Goal: Information Seeking & Learning: Learn about a topic

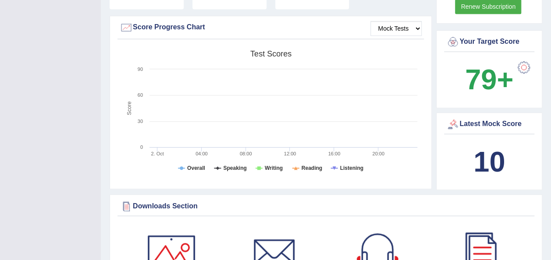
scroll to position [250, 0]
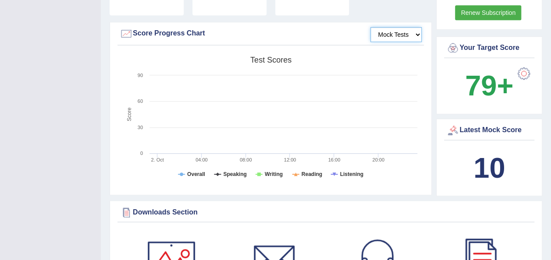
click at [417, 28] on select "Mock Tests" at bounding box center [396, 34] width 51 height 15
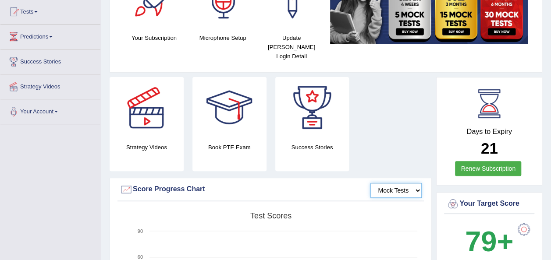
scroll to position [0, 0]
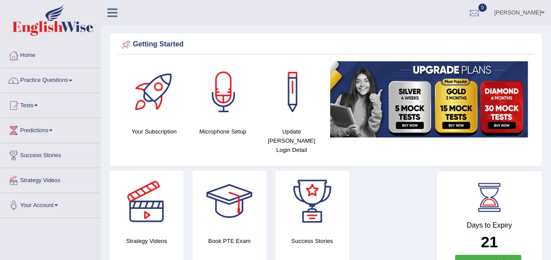
click at [74, 79] on link "Practice Questions" at bounding box center [50, 79] width 100 height 22
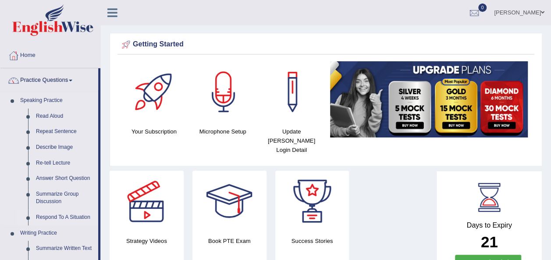
click at [56, 217] on link "Respond To A Situation" at bounding box center [65, 218] width 66 height 16
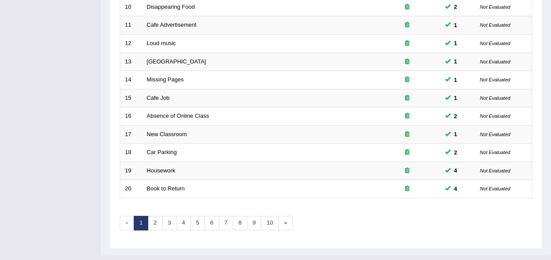
scroll to position [316, 0]
click at [182, 216] on link "4" at bounding box center [183, 223] width 14 height 14
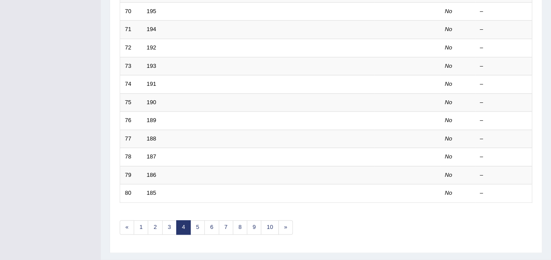
scroll to position [316, 0]
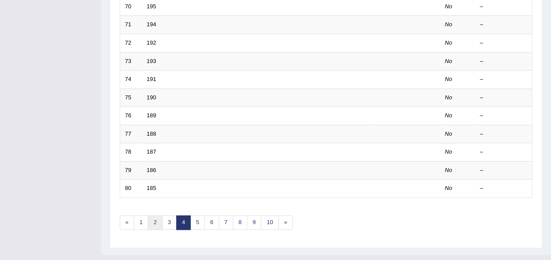
click at [157, 216] on link "2" at bounding box center [155, 223] width 14 height 14
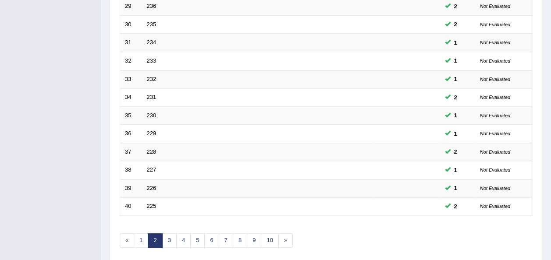
scroll to position [316, 0]
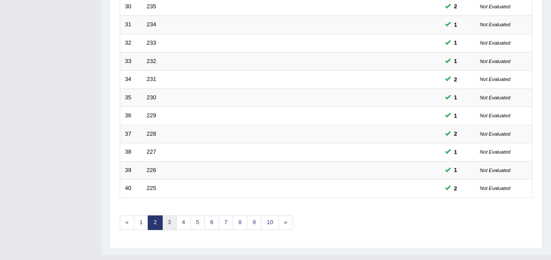
click at [166, 216] on link "3" at bounding box center [169, 223] width 14 height 14
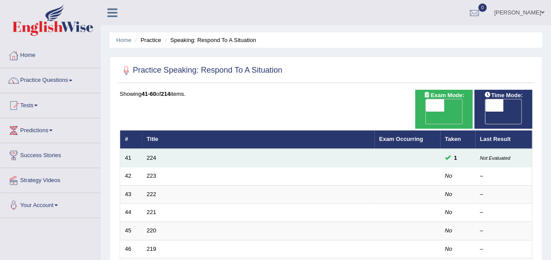
drag, startPoint x: 159, startPoint y: 208, endPoint x: 354, endPoint y: 147, distance: 204.3
click at [354, 149] on td "224" at bounding box center [258, 158] width 232 height 18
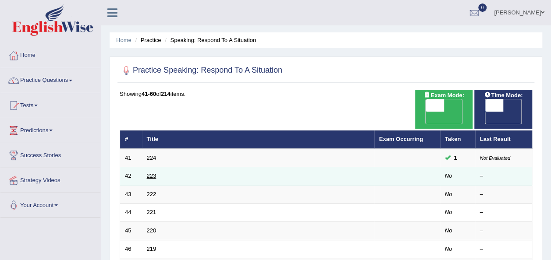
click at [153, 173] on link "223" at bounding box center [152, 176] width 10 height 7
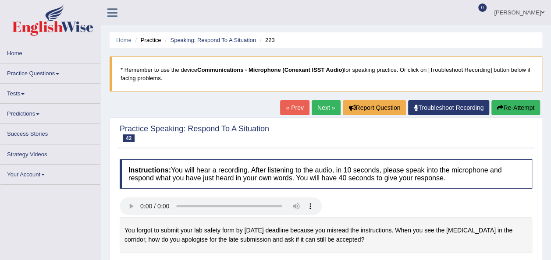
click at [371, 128] on div at bounding box center [326, 134] width 413 height 22
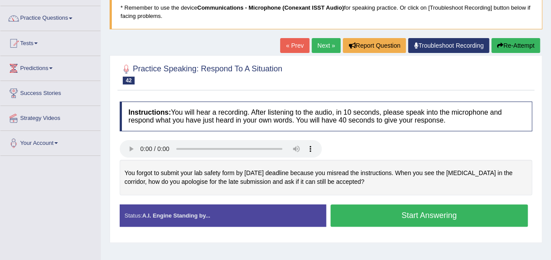
scroll to position [71, 0]
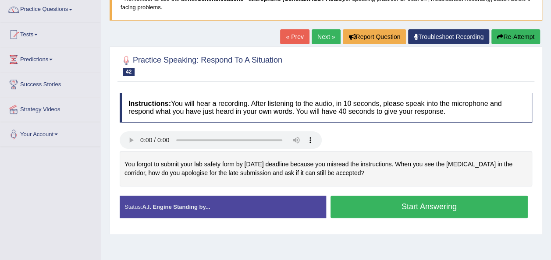
click at [365, 209] on button "Start Answering" at bounding box center [430, 207] width 198 height 22
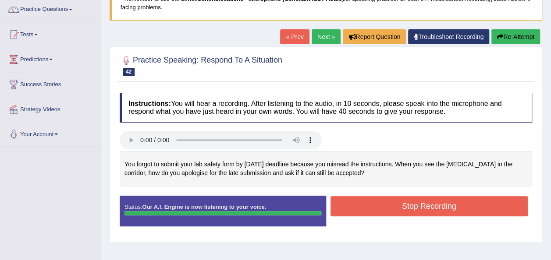
click at [365, 209] on button "Stop Recording" at bounding box center [430, 206] width 198 height 20
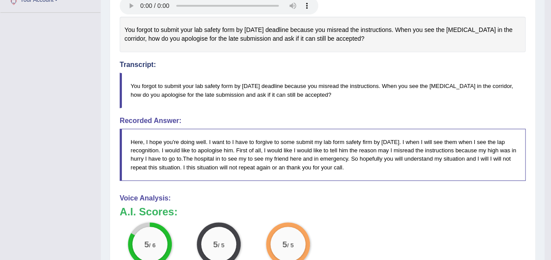
scroll to position [0, 0]
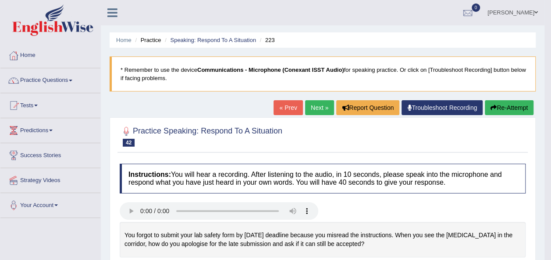
click at [327, 107] on link "Next »" at bounding box center [319, 107] width 29 height 15
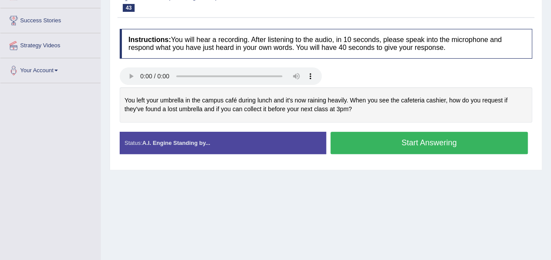
scroll to position [136, 0]
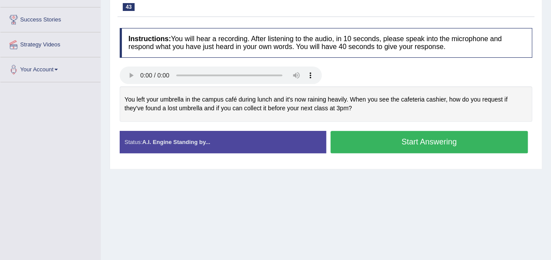
click at [456, 145] on button "Start Answering" at bounding box center [430, 142] width 198 height 22
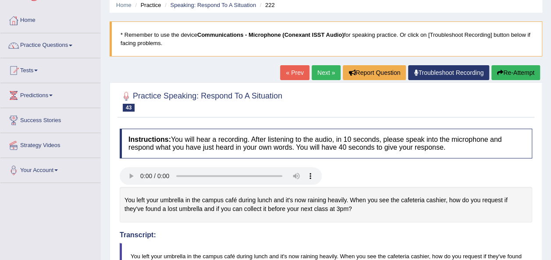
scroll to position [0, 0]
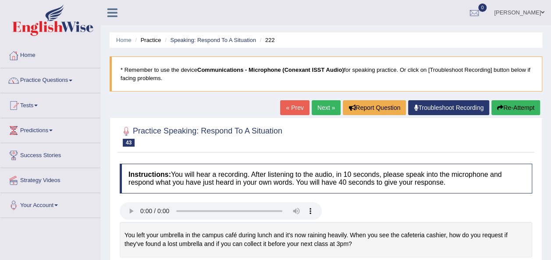
click at [528, 106] on button "Re-Attempt" at bounding box center [516, 107] width 49 height 15
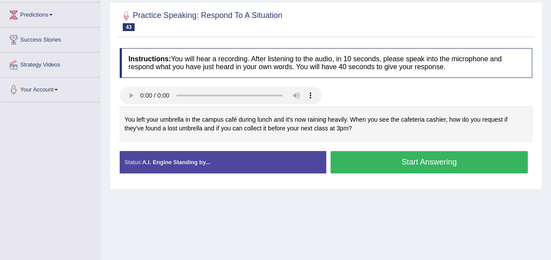
scroll to position [120, 0]
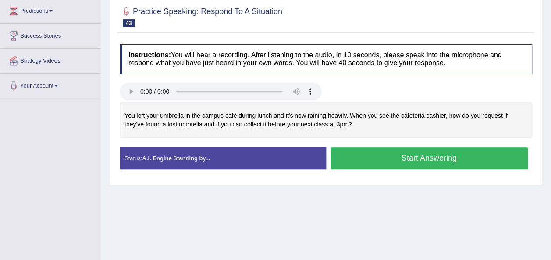
click at [420, 157] on button "Start Answering" at bounding box center [430, 158] width 198 height 22
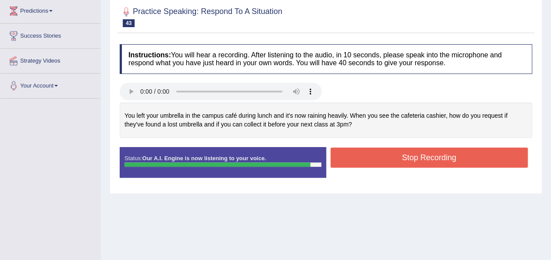
click at [390, 155] on button "Stop Recording" at bounding box center [430, 158] width 198 height 20
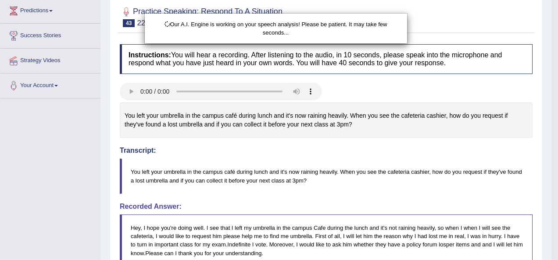
click at [551, 90] on html "Toggle navigation Home Practice Questions Speaking Practice Read Aloud Repeat S…" at bounding box center [279, 10] width 558 height 260
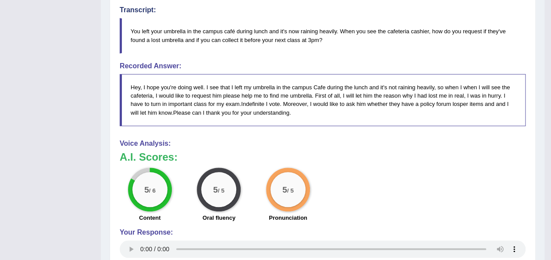
scroll to position [33, 0]
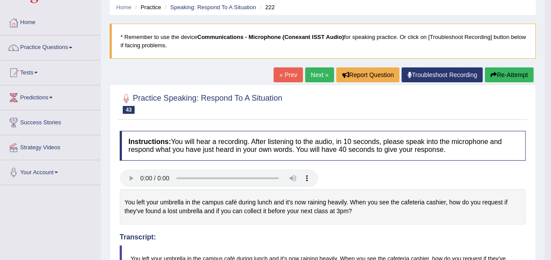
click at [318, 74] on link "Next »" at bounding box center [319, 75] width 29 height 15
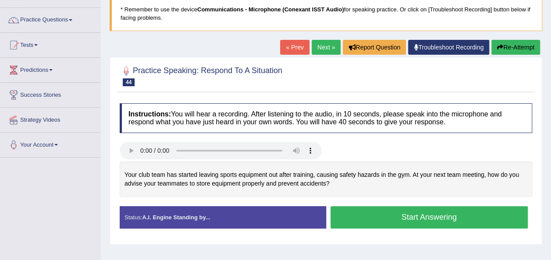
scroll to position [75, 0]
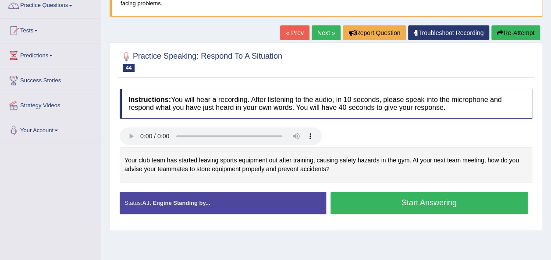
click at [346, 203] on button "Start Answering" at bounding box center [430, 203] width 198 height 22
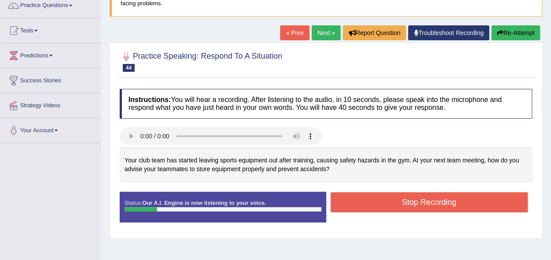
click at [376, 200] on button "Stop Recording" at bounding box center [430, 203] width 198 height 20
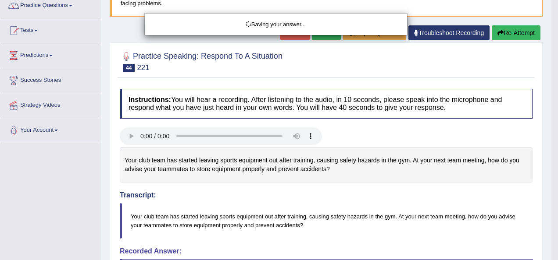
drag, startPoint x: 555, startPoint y: 94, endPoint x: 516, endPoint y: 24, distance: 80.5
click at [516, 24] on div "Saving your answer..." at bounding box center [279, 130] width 558 height 260
click at [517, 33] on div "Saving your answer..." at bounding box center [279, 130] width 558 height 260
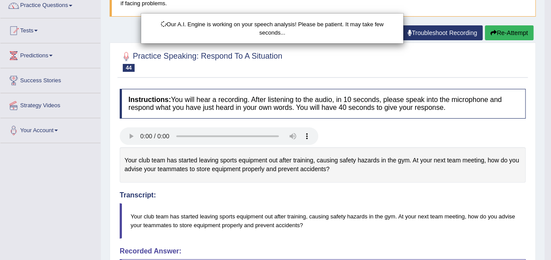
click at [517, 33] on div "Our A.I. Engine is working on your speech analysis! Please be patient. It may t…" at bounding box center [275, 130] width 551 height 260
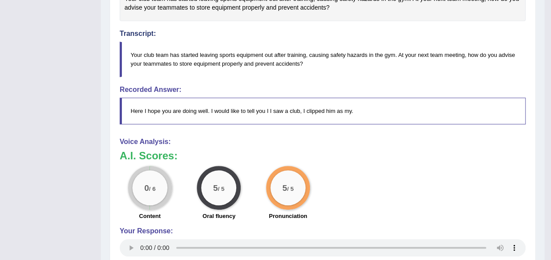
scroll to position [0, 0]
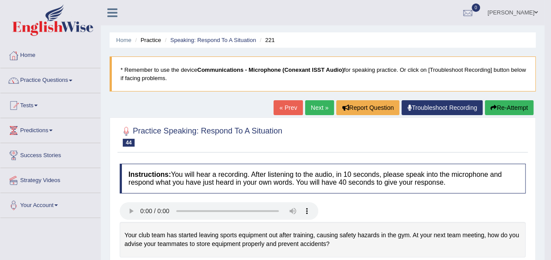
click at [499, 107] on button "Re-Attempt" at bounding box center [509, 107] width 49 height 15
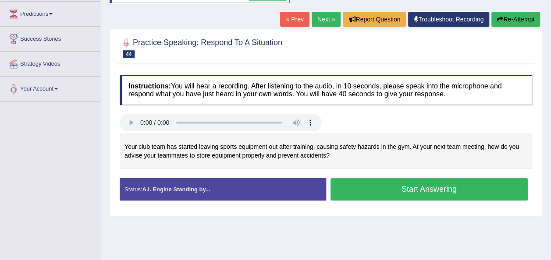
click at [392, 187] on button "Start Answering" at bounding box center [430, 189] width 198 height 22
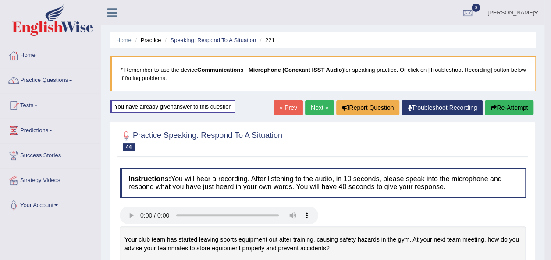
click at [322, 107] on link "Next »" at bounding box center [319, 107] width 29 height 15
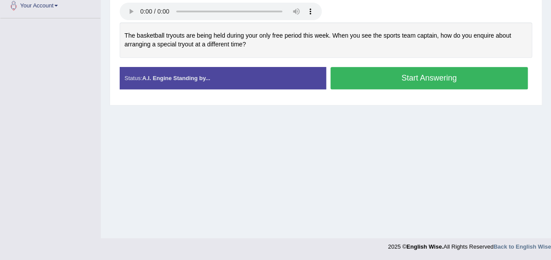
click at [347, 79] on button "Start Answering" at bounding box center [430, 78] width 198 height 22
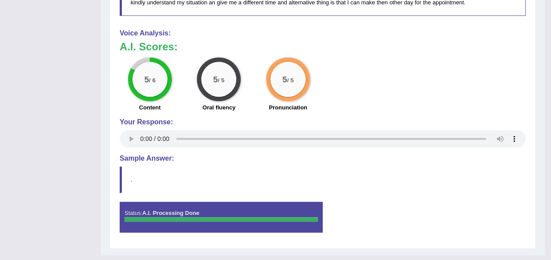
scroll to position [368, 0]
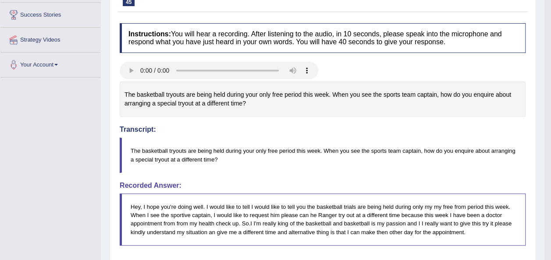
scroll to position [0, 0]
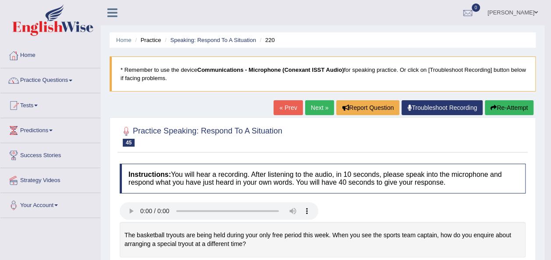
click at [313, 105] on link "Next »" at bounding box center [319, 107] width 29 height 15
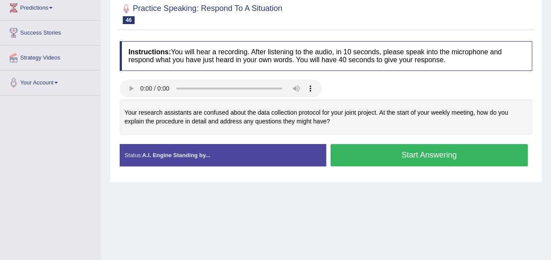
click at [349, 147] on button "Start Answering" at bounding box center [430, 155] width 198 height 22
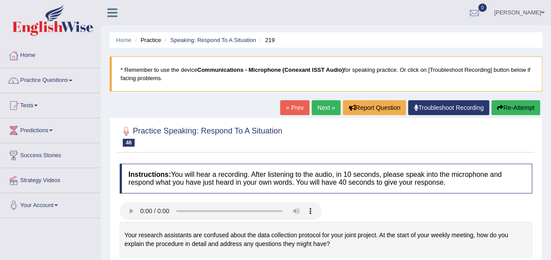
click at [522, 103] on button "Re-Attempt" at bounding box center [516, 107] width 49 height 15
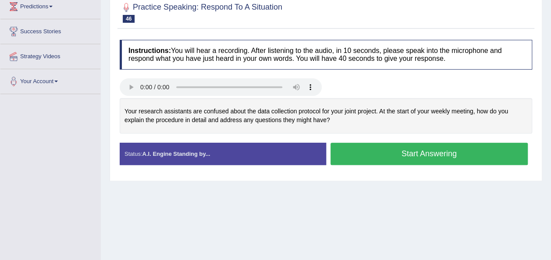
scroll to position [144, 0]
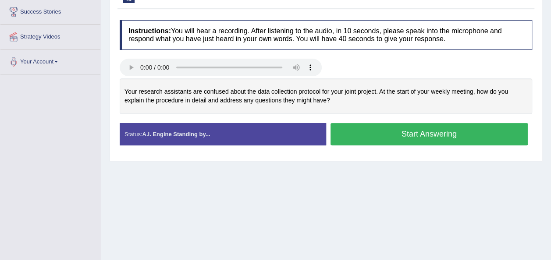
click at [430, 127] on button "Start Answering" at bounding box center [430, 134] width 198 height 22
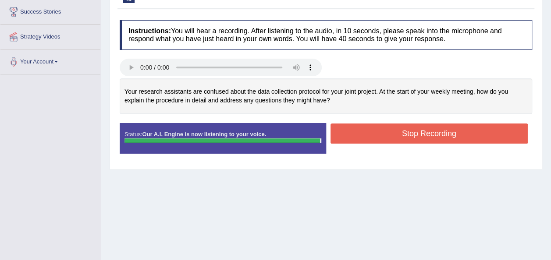
click at [380, 137] on button "Stop Recording" at bounding box center [430, 134] width 198 height 20
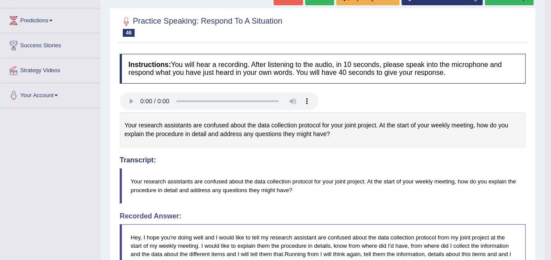
scroll to position [91, 0]
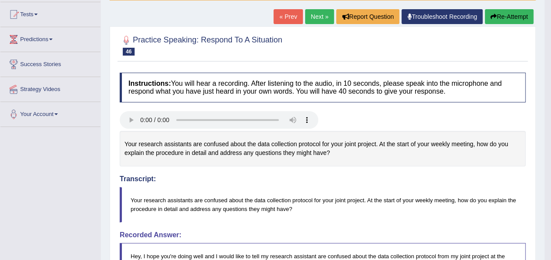
click at [320, 16] on link "Next »" at bounding box center [319, 16] width 29 height 15
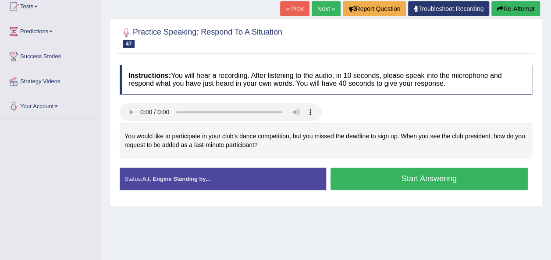
click at [389, 178] on button "Start Answering" at bounding box center [430, 179] width 198 height 22
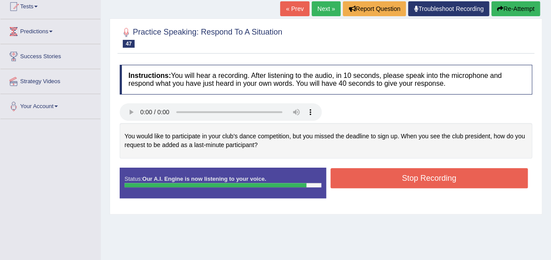
click at [389, 178] on button "Stop Recording" at bounding box center [430, 178] width 198 height 20
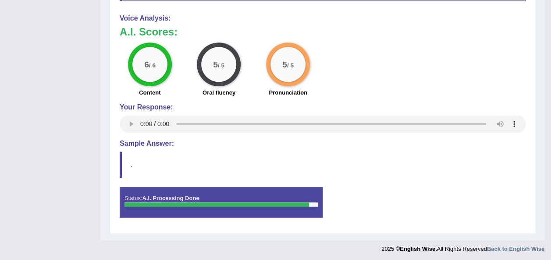
scroll to position [158, 0]
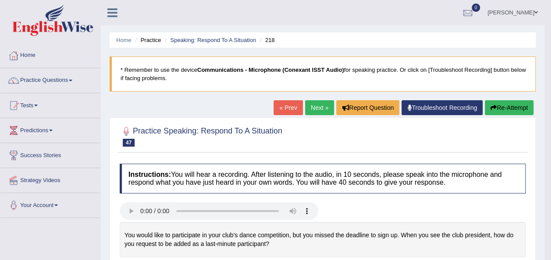
click at [321, 105] on link "Next »" at bounding box center [319, 107] width 29 height 15
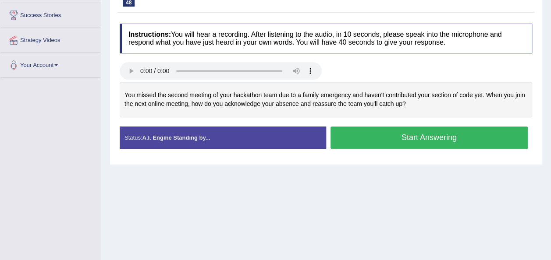
click at [357, 137] on button "Start Answering" at bounding box center [430, 138] width 198 height 22
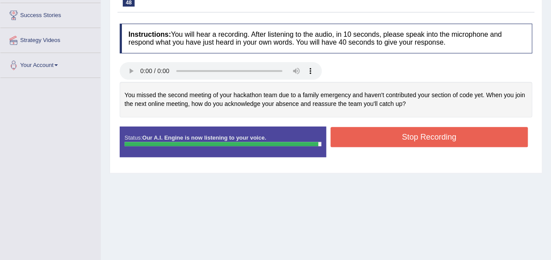
click at [357, 137] on button "Stop Recording" at bounding box center [430, 137] width 198 height 20
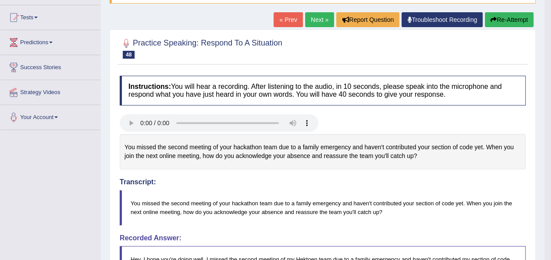
scroll to position [53, 0]
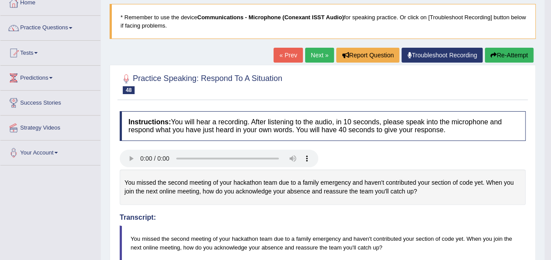
click at [501, 52] on button "Re-Attempt" at bounding box center [509, 55] width 49 height 15
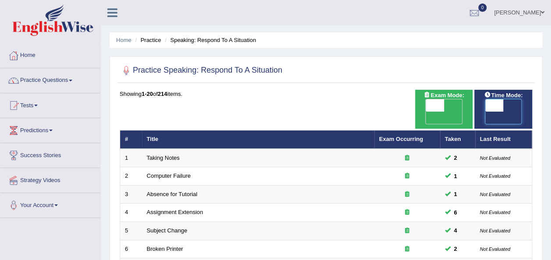
click at [492, 103] on span at bounding box center [494, 106] width 18 height 12
checkbox input "true"
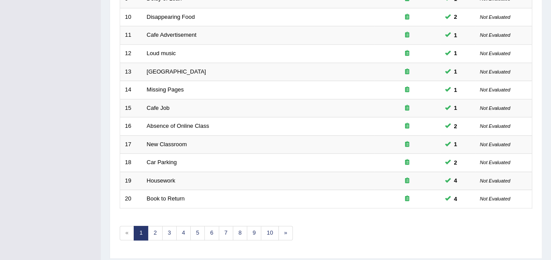
scroll to position [316, 0]
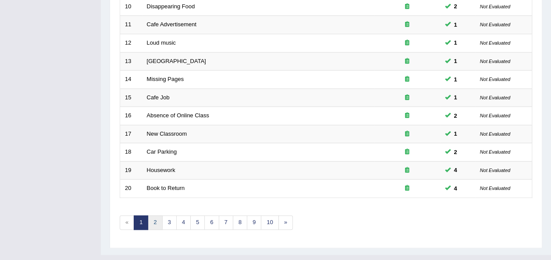
click at [159, 216] on link "2" at bounding box center [155, 223] width 14 height 14
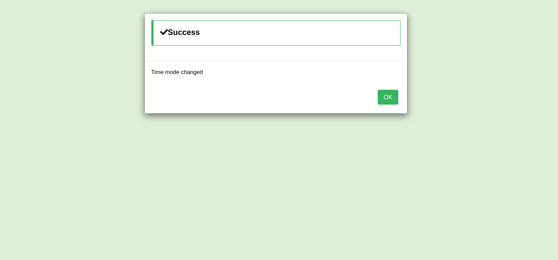
click at [384, 94] on button "OK" at bounding box center [388, 97] width 20 height 15
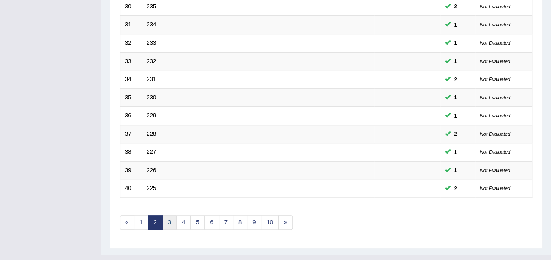
click at [167, 216] on link "3" at bounding box center [169, 223] width 14 height 14
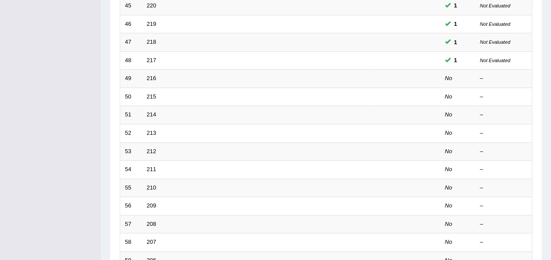
scroll to position [228, 0]
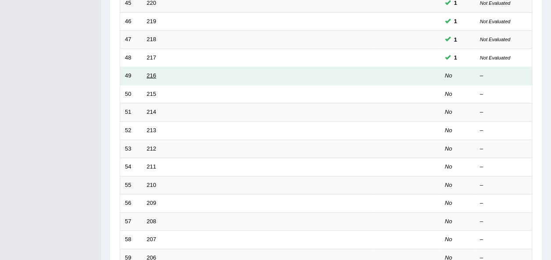
click at [149, 72] on link "216" at bounding box center [152, 75] width 10 height 7
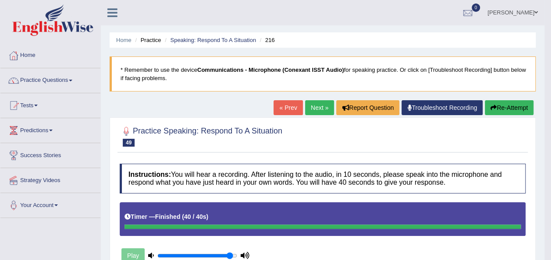
click at [502, 108] on button "Re-Attempt" at bounding box center [509, 107] width 49 height 15
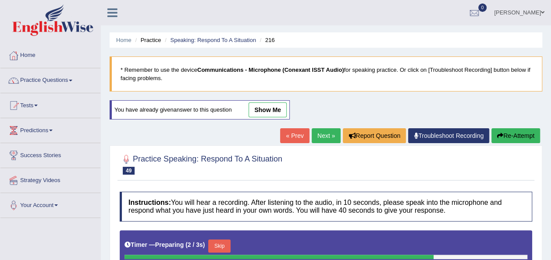
click at [324, 134] on link "Next »" at bounding box center [326, 135] width 29 height 15
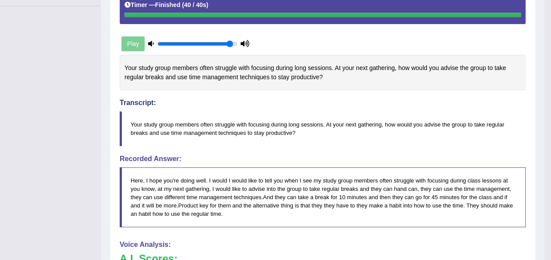
scroll to position [210, 0]
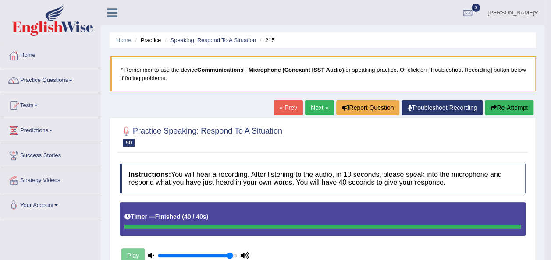
click at [506, 108] on button "Re-Attempt" at bounding box center [509, 107] width 49 height 15
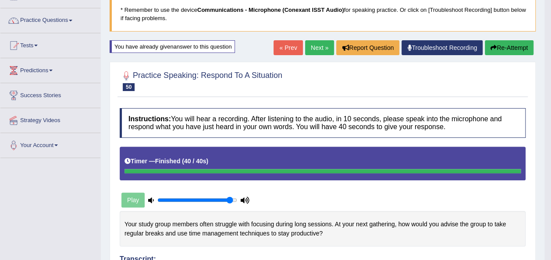
scroll to position [47, 0]
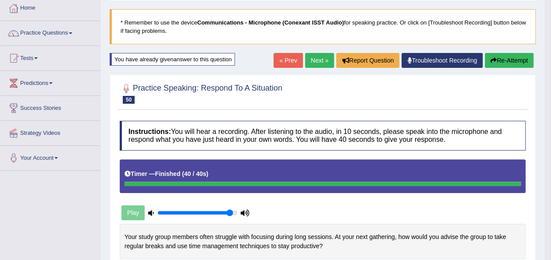
click at [504, 61] on button "Re-Attempt" at bounding box center [509, 60] width 49 height 15
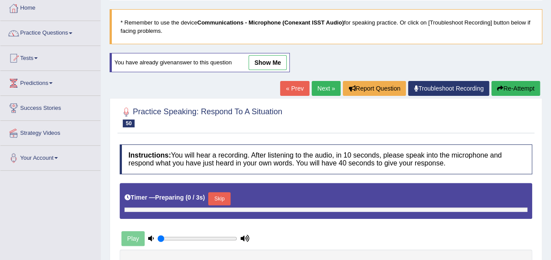
type input "0.95"
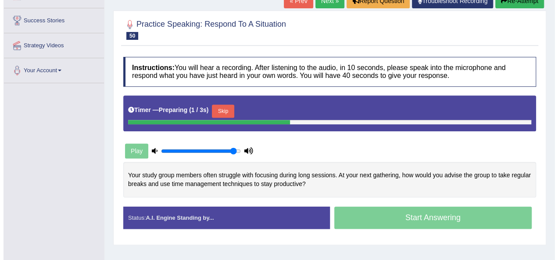
scroll to position [146, 0]
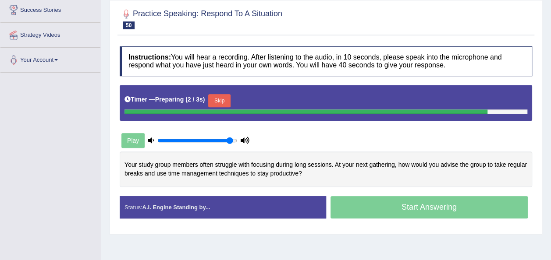
click at [208, 97] on button "Skip" at bounding box center [219, 100] width 22 height 13
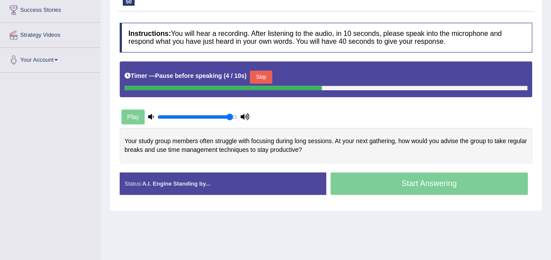
click at [258, 73] on button "Skip" at bounding box center [261, 77] width 22 height 13
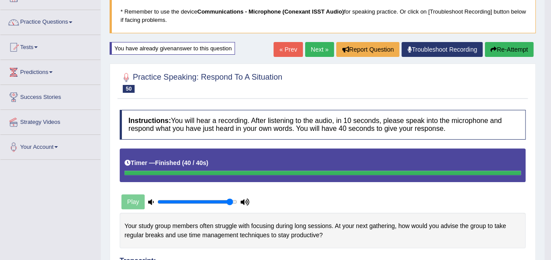
scroll to position [58, 0]
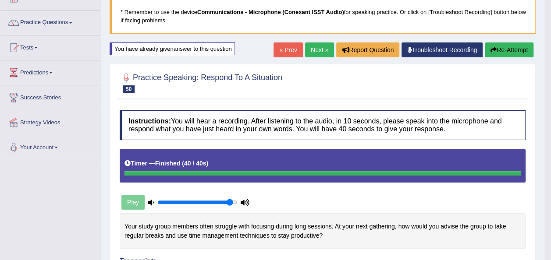
click at [313, 52] on link "Next »" at bounding box center [319, 50] width 29 height 15
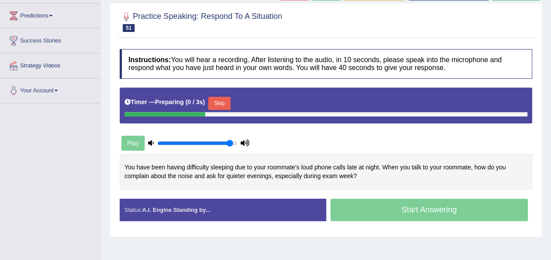
scroll to position [123, 0]
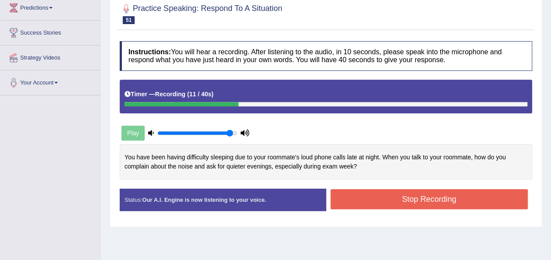
click at [452, 196] on button "Stop Recording" at bounding box center [430, 199] width 198 height 20
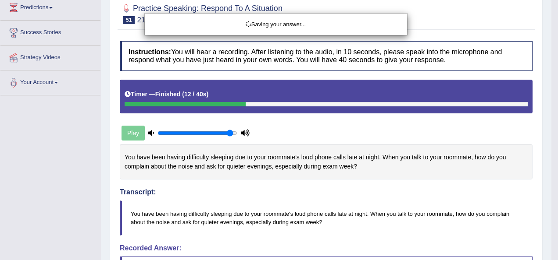
click at [551, 36] on div "Saving your answer..." at bounding box center [279, 130] width 558 height 260
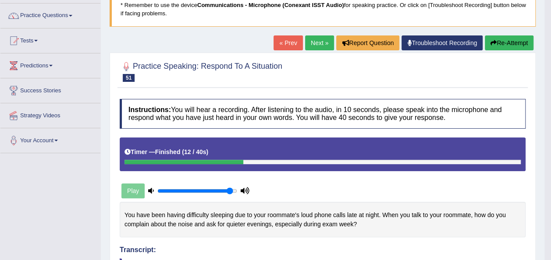
scroll to position [60, 0]
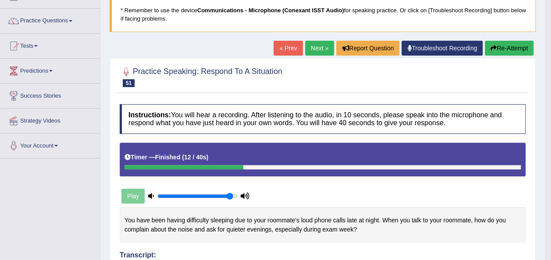
click at [520, 46] on button "Re-Attempt" at bounding box center [509, 48] width 49 height 15
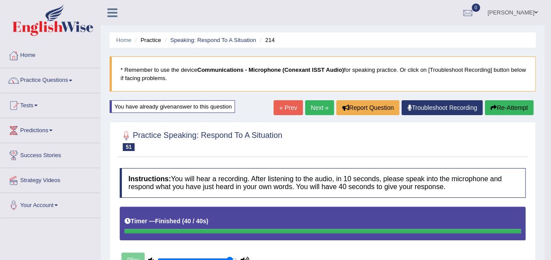
click at [318, 109] on link "Next »" at bounding box center [319, 107] width 29 height 15
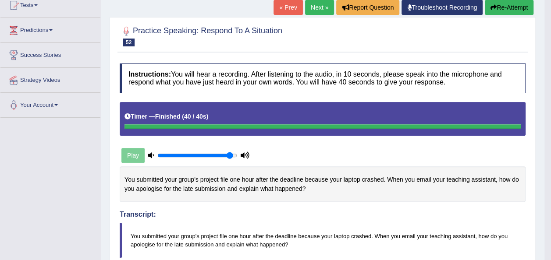
scroll to position [88, 0]
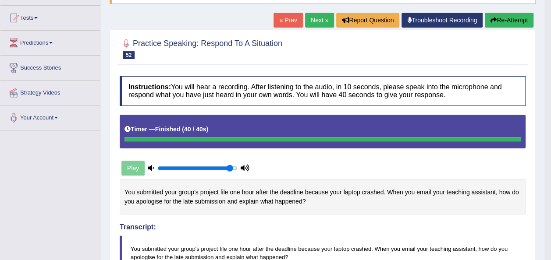
click at [508, 18] on button "Re-Attempt" at bounding box center [509, 20] width 49 height 15
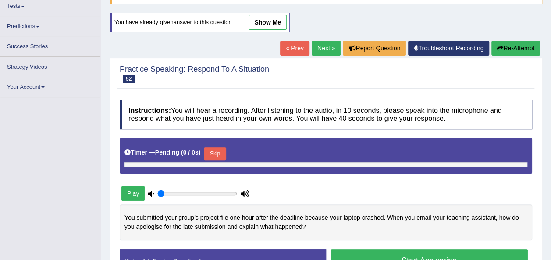
type input "0.95"
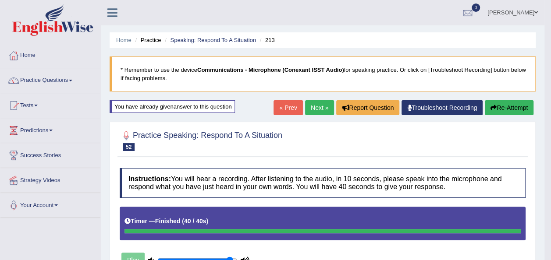
click at [317, 108] on link "Next »" at bounding box center [319, 107] width 29 height 15
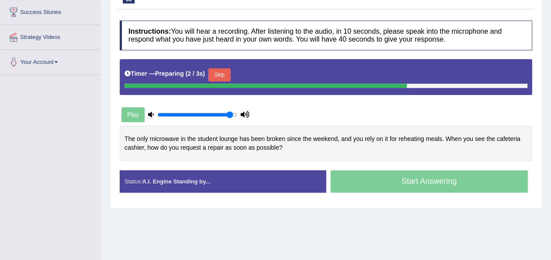
scroll to position [158, 0]
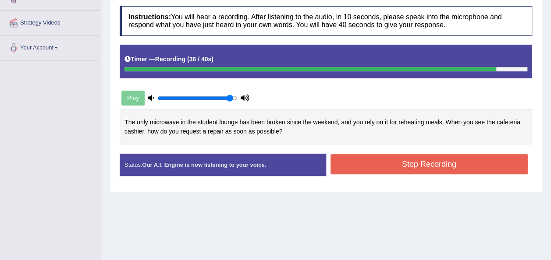
click at [363, 166] on button "Stop Recording" at bounding box center [430, 164] width 198 height 20
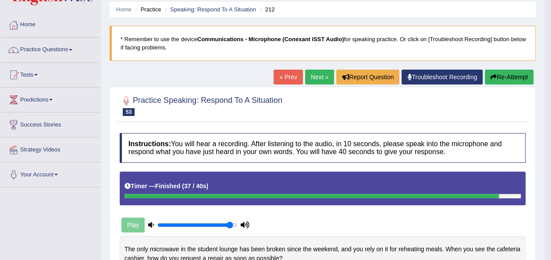
scroll to position [18, 0]
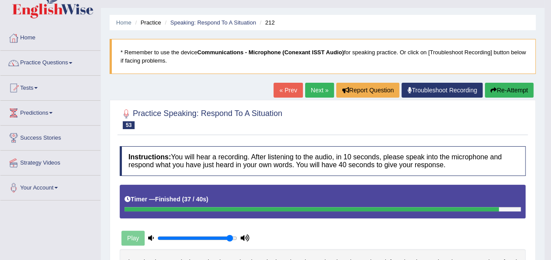
click at [320, 91] on link "Next »" at bounding box center [319, 90] width 29 height 15
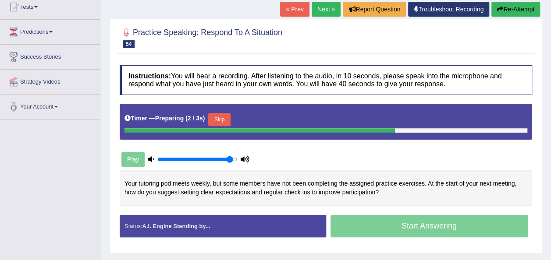
scroll to position [158, 0]
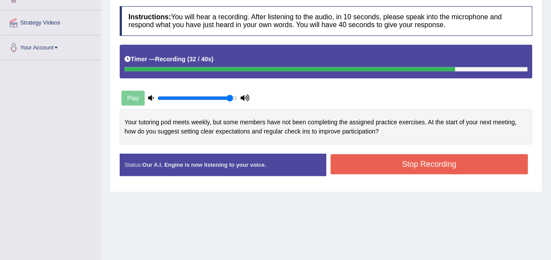
click at [446, 157] on button "Stop Recording" at bounding box center [430, 164] width 198 height 20
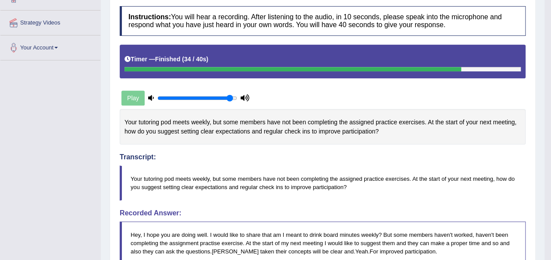
scroll to position [0, 0]
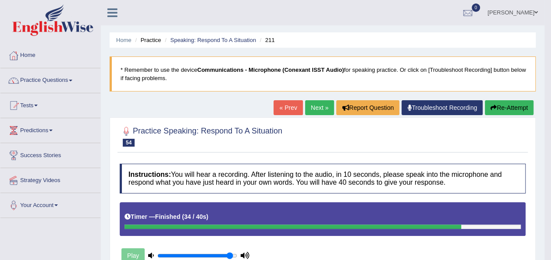
click at [506, 106] on button "Re-Attempt" at bounding box center [509, 107] width 49 height 15
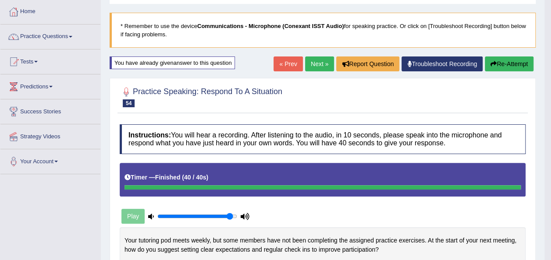
scroll to position [35, 0]
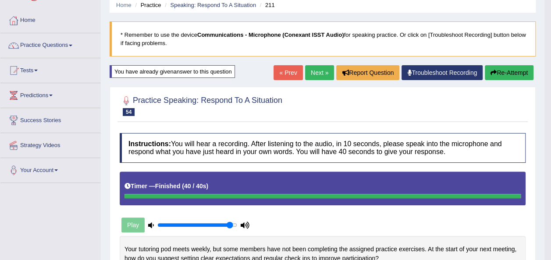
click at [518, 70] on button "Re-Attempt" at bounding box center [509, 72] width 49 height 15
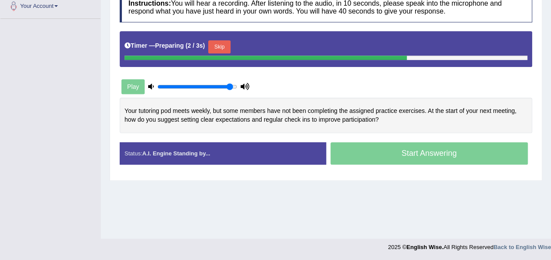
scroll to position [200, 0]
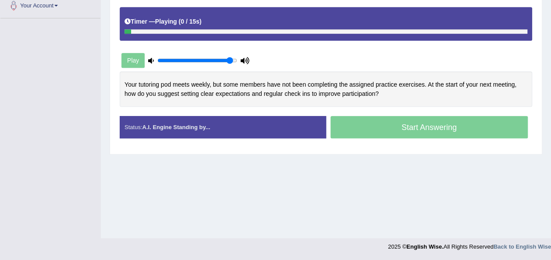
click at [216, 46] on div "Play" at bounding box center [325, 39] width 421 height 64
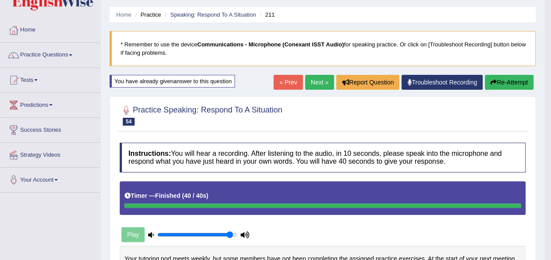
scroll to position [7, 0]
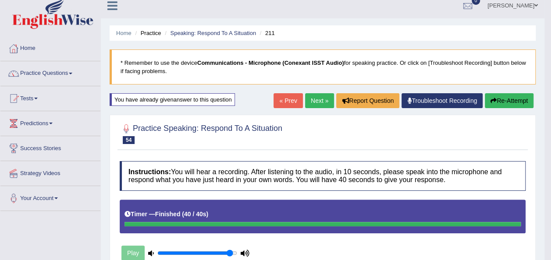
click at [313, 100] on link "Next »" at bounding box center [319, 100] width 29 height 15
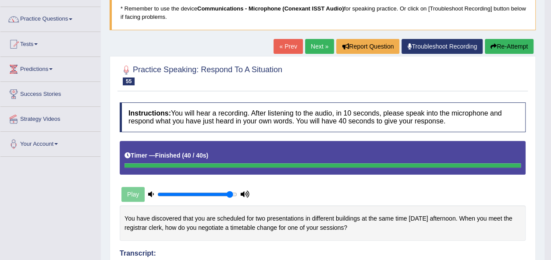
scroll to position [35, 0]
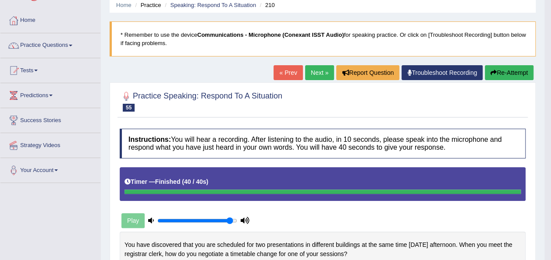
click at [314, 71] on link "Next »" at bounding box center [319, 72] width 29 height 15
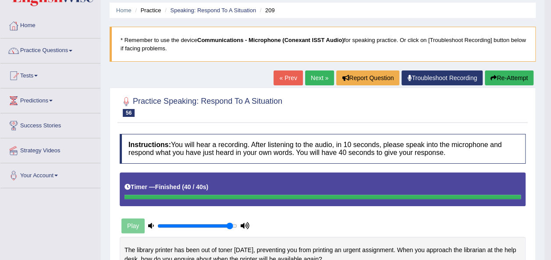
scroll to position [18, 0]
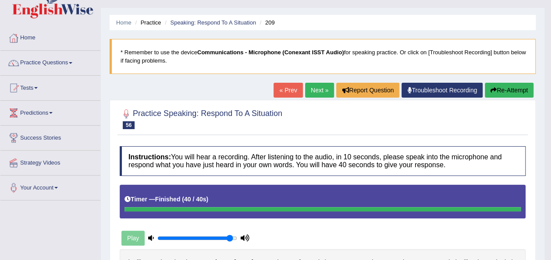
click at [313, 88] on link "Next »" at bounding box center [319, 90] width 29 height 15
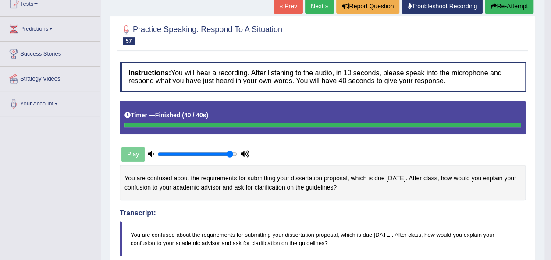
scroll to position [70, 0]
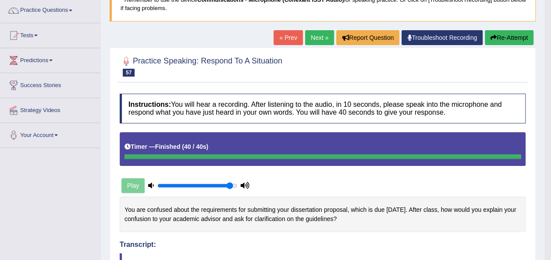
click at [513, 36] on button "Re-Attempt" at bounding box center [509, 37] width 49 height 15
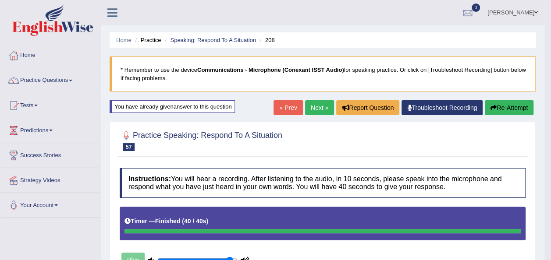
click at [314, 111] on link "Next »" at bounding box center [319, 107] width 29 height 15
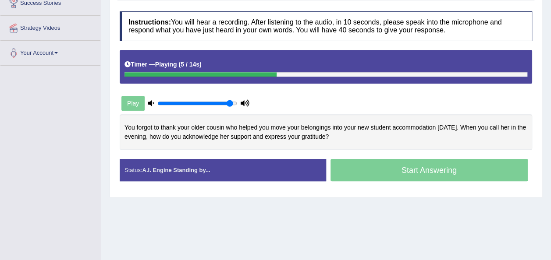
scroll to position [158, 0]
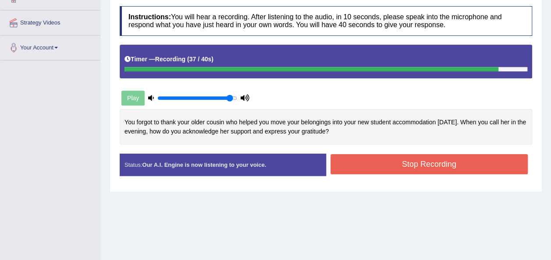
click at [366, 166] on button "Stop Recording" at bounding box center [430, 164] width 198 height 20
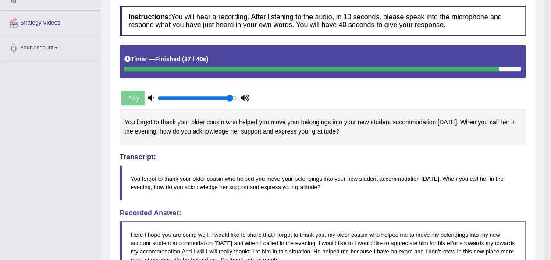
scroll to position [0, 0]
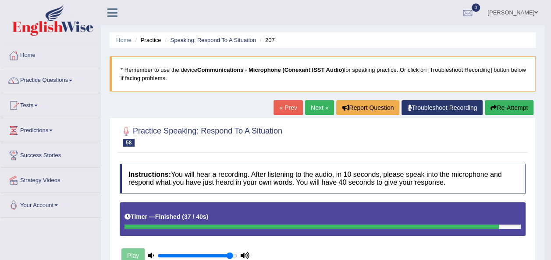
click at [316, 107] on link "Next »" at bounding box center [319, 107] width 29 height 15
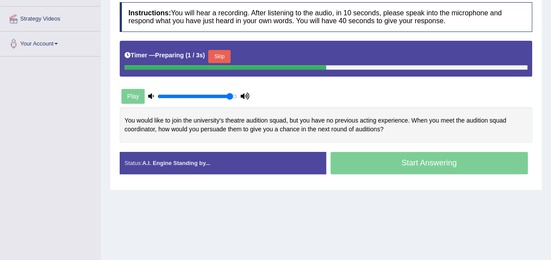
scroll to position [175, 0]
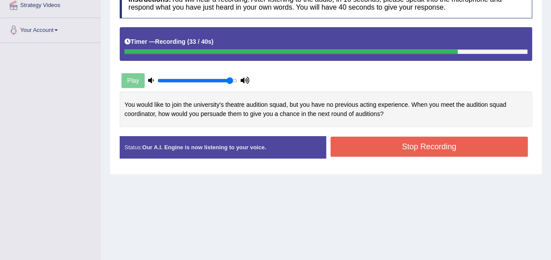
click at [402, 144] on button "Stop Recording" at bounding box center [430, 147] width 198 height 20
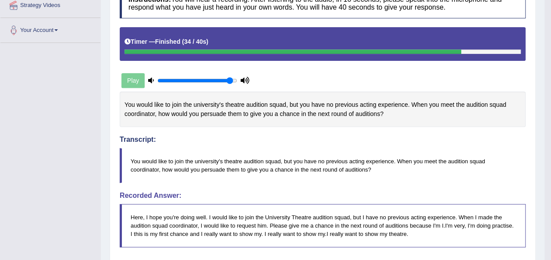
scroll to position [0, 0]
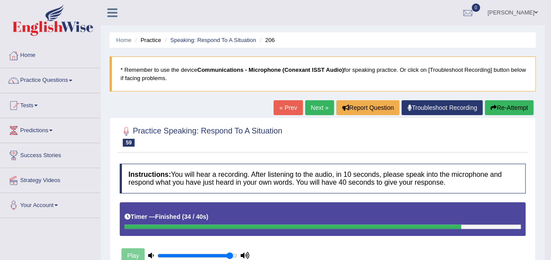
click at [515, 103] on button "Re-Attempt" at bounding box center [509, 107] width 49 height 15
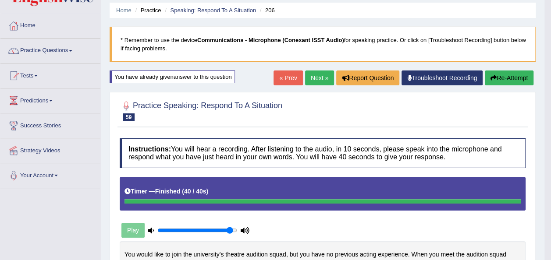
scroll to position [12, 0]
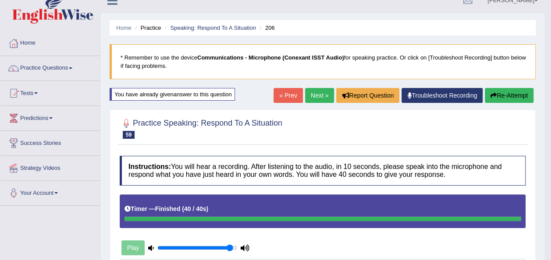
click at [522, 94] on button "Re-Attempt" at bounding box center [509, 95] width 49 height 15
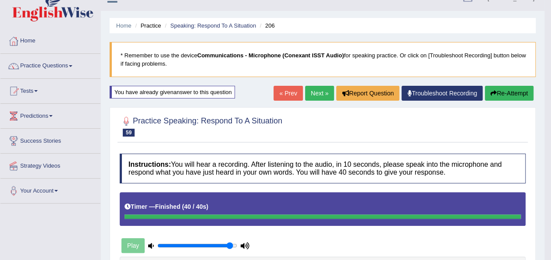
scroll to position [9, 0]
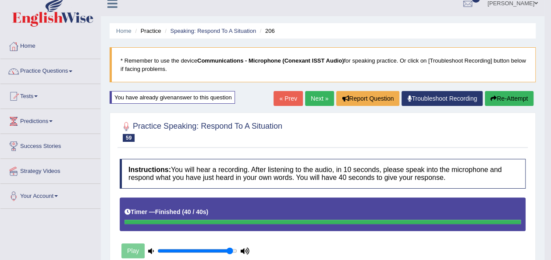
click at [331, 238] on div "Play" at bounding box center [322, 230] width 415 height 64
click at [317, 102] on link "Next »" at bounding box center [319, 98] width 29 height 15
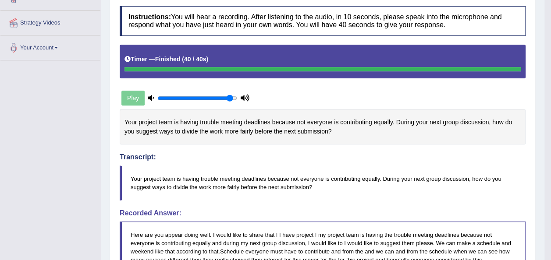
scroll to position [175, 0]
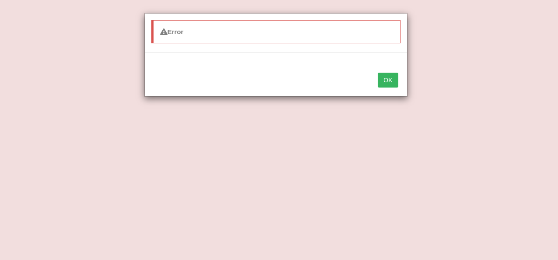
click at [383, 79] on button "OK" at bounding box center [388, 80] width 20 height 15
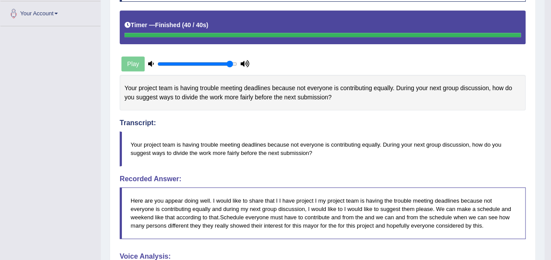
scroll to position [0, 0]
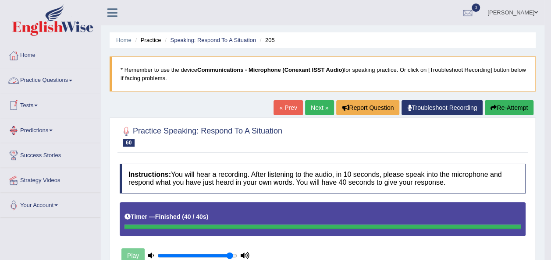
click at [72, 81] on span at bounding box center [71, 81] width 4 height 2
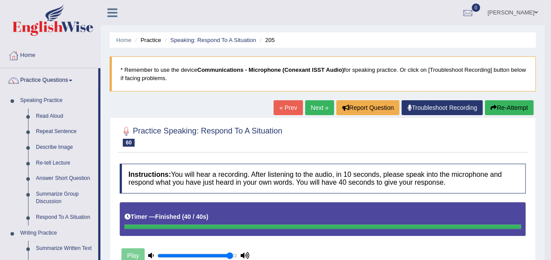
click at [453, 259] on div "Play" at bounding box center [322, 235] width 415 height 64
click at [53, 146] on link "Describe Image" at bounding box center [65, 148] width 66 height 16
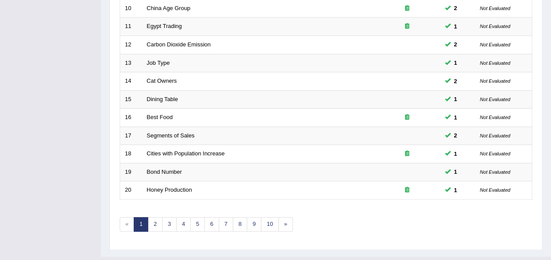
scroll to position [316, 0]
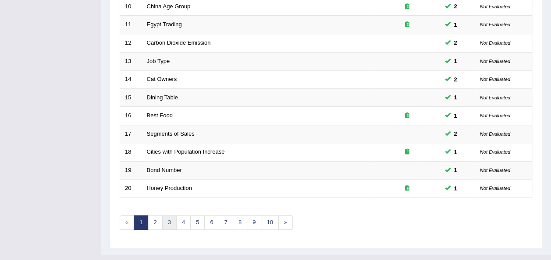
click at [168, 216] on link "3" at bounding box center [169, 223] width 14 height 14
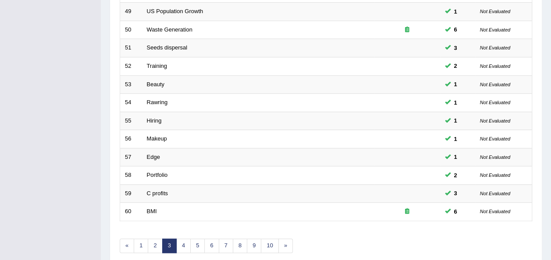
scroll to position [316, 0]
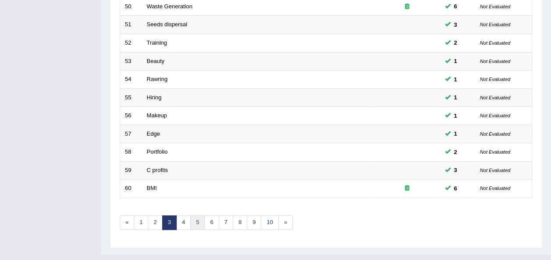
click at [198, 216] on link "5" at bounding box center [197, 223] width 14 height 14
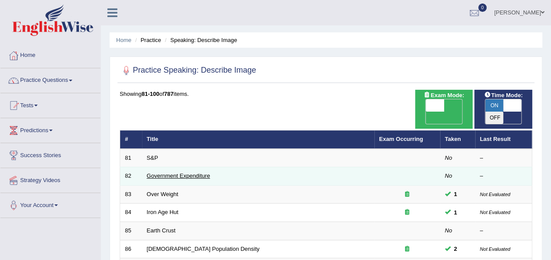
click at [173, 173] on link "Government Expenditure" at bounding box center [179, 176] width 64 height 7
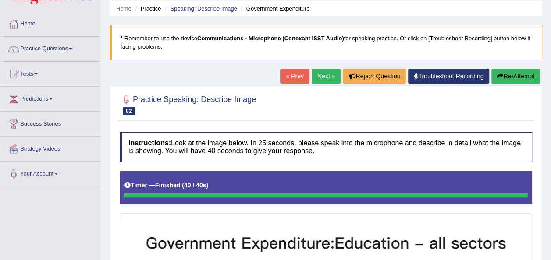
scroll to position [4, 0]
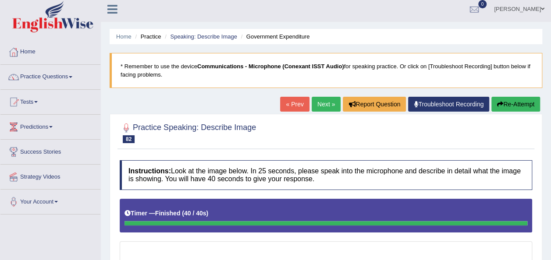
click at [519, 104] on button "Re-Attempt" at bounding box center [516, 104] width 49 height 15
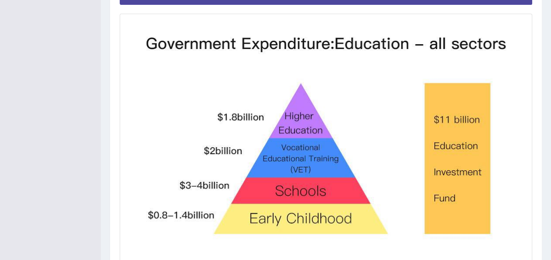
scroll to position [301, 0]
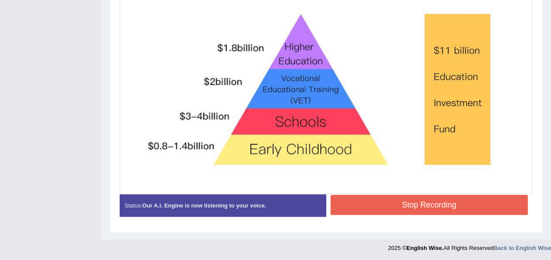
click at [447, 200] on button "Stop Recording" at bounding box center [430, 205] width 198 height 20
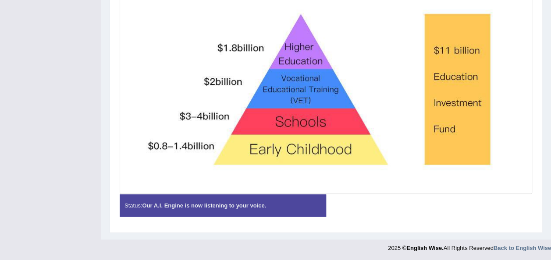
scroll to position [73, 0]
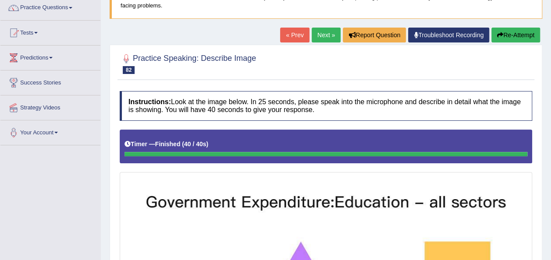
click at [513, 38] on button "Re-Attempt" at bounding box center [516, 35] width 49 height 15
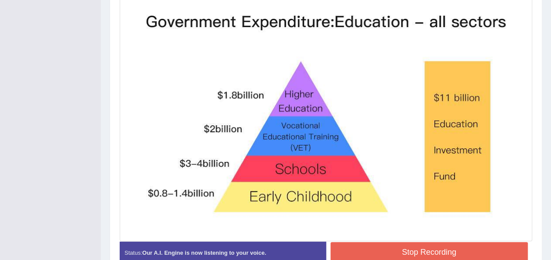
scroll to position [25, 0]
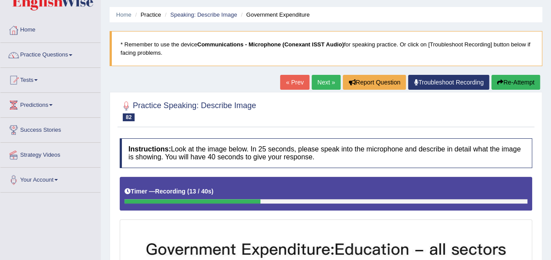
click at [506, 78] on button "Re-Attempt" at bounding box center [516, 82] width 49 height 15
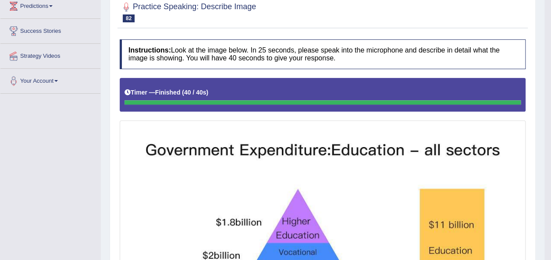
scroll to position [48, 0]
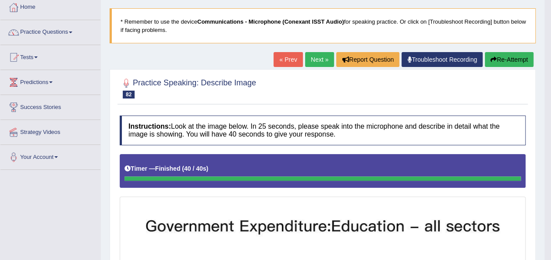
click at [497, 57] on button "Re-Attempt" at bounding box center [509, 59] width 49 height 15
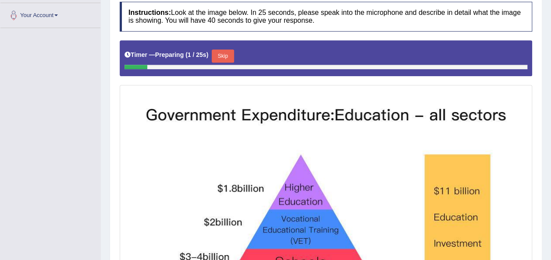
scroll to position [192, 0]
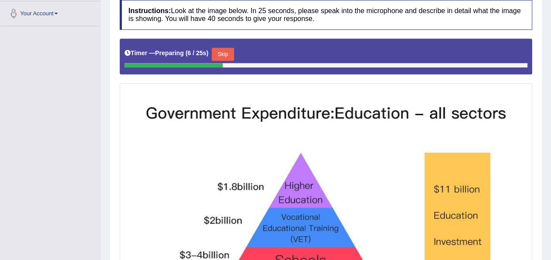
click at [222, 50] on button "Skip" at bounding box center [223, 54] width 22 height 13
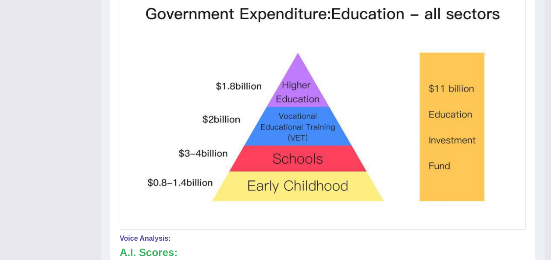
scroll to position [38, 0]
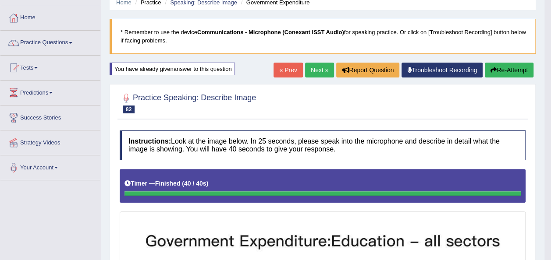
click at [315, 70] on link "Next »" at bounding box center [319, 70] width 29 height 15
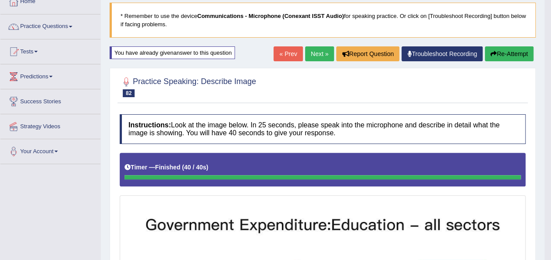
scroll to position [55, 0]
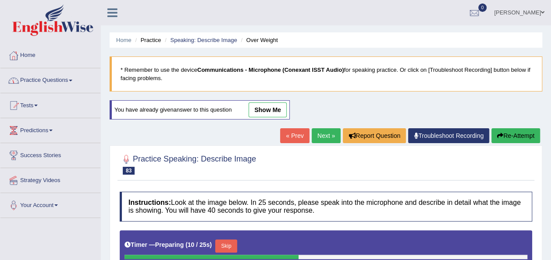
click at [72, 78] on link "Practice Questions" at bounding box center [50, 79] width 100 height 22
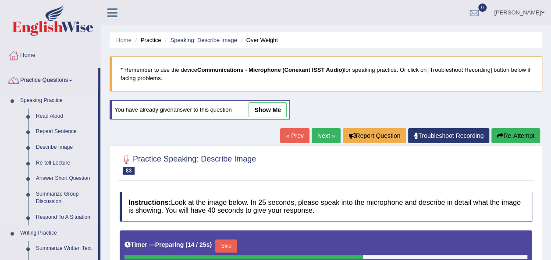
click at [54, 147] on link "Describe Image" at bounding box center [65, 148] width 66 height 16
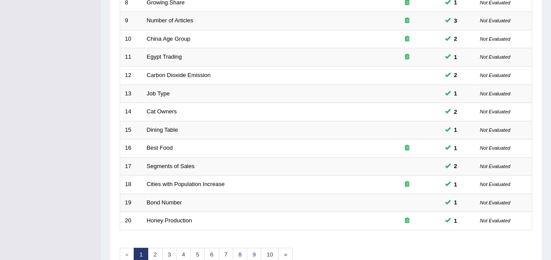
scroll to position [316, 0]
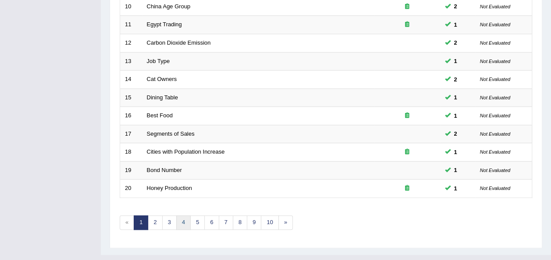
click at [178, 216] on link "4" at bounding box center [183, 223] width 14 height 14
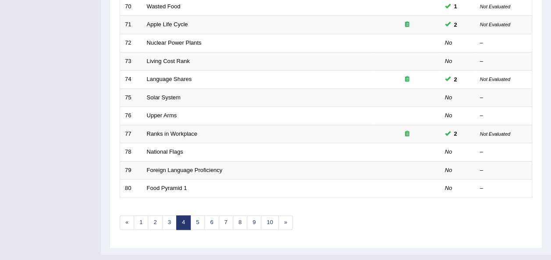
scroll to position [316, 0]
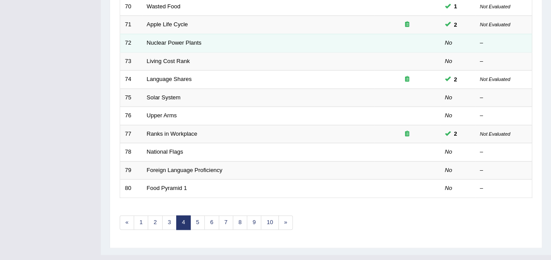
click at [187, 34] on td "Nuclear Power Plants" at bounding box center [258, 43] width 232 height 18
click at [175, 39] on link "Nuclear Power Plants" at bounding box center [174, 42] width 55 height 7
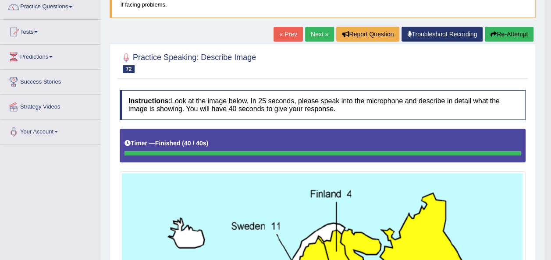
scroll to position [30, 0]
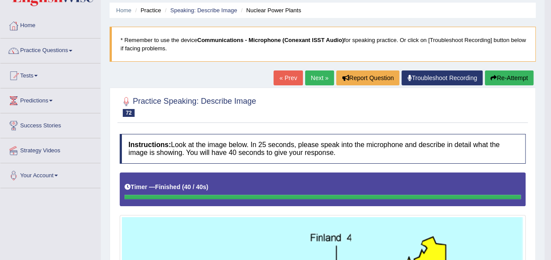
click at [523, 77] on button "Re-Attempt" at bounding box center [509, 78] width 49 height 15
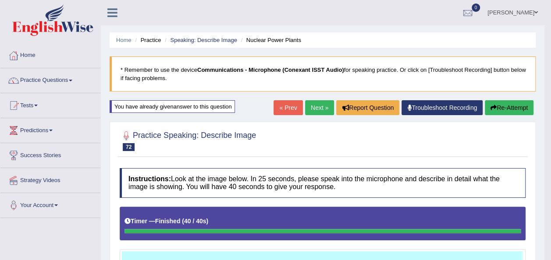
click at [318, 111] on link "Next »" at bounding box center [319, 107] width 29 height 15
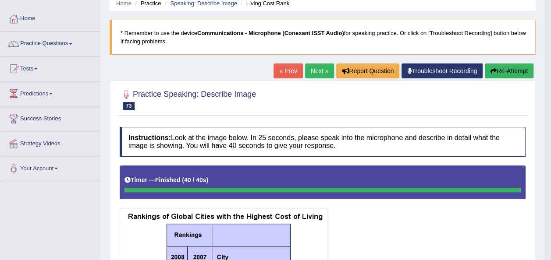
scroll to position [35, 0]
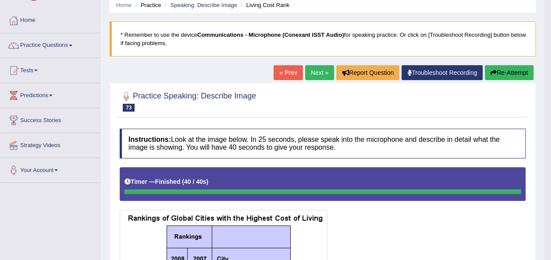
click at [518, 69] on button "Re-Attempt" at bounding box center [509, 72] width 49 height 15
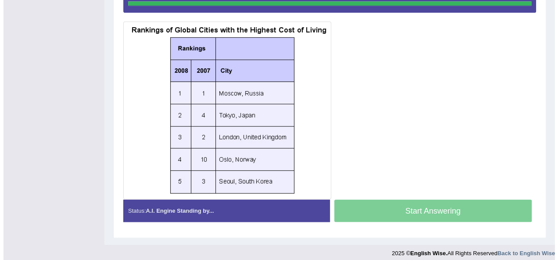
scroll to position [205, 0]
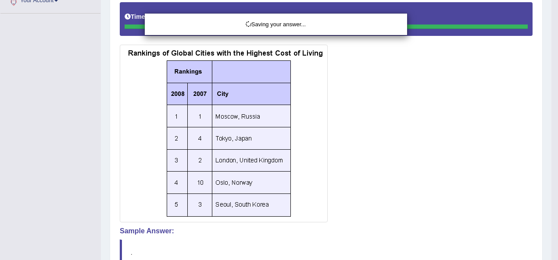
click at [549, 109] on div "Saving your answer..." at bounding box center [279, 130] width 558 height 260
drag, startPoint x: 549, startPoint y: 109, endPoint x: 552, endPoint y: 125, distance: 16.9
click at [551, 125] on div "Saving your answer..." at bounding box center [279, 130] width 558 height 260
drag, startPoint x: 552, startPoint y: 125, endPoint x: 520, endPoint y: 280, distance: 157.5
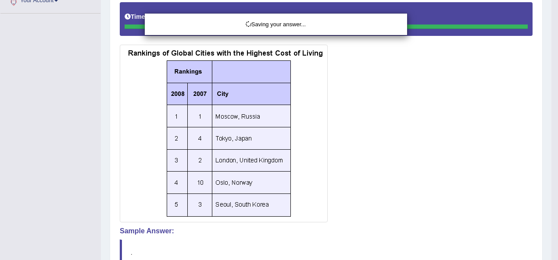
click at [334, 188] on div "Saving your answer..." at bounding box center [279, 130] width 558 height 260
click at [551, 148] on div "Saving your answer..." at bounding box center [279, 130] width 558 height 260
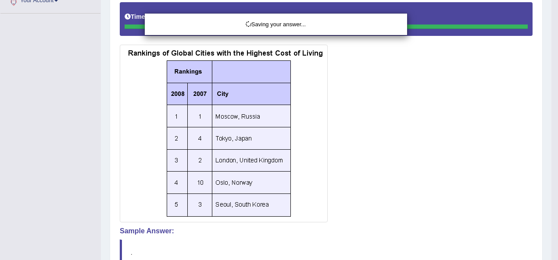
click at [551, 148] on div "Saving your answer..." at bounding box center [279, 130] width 558 height 260
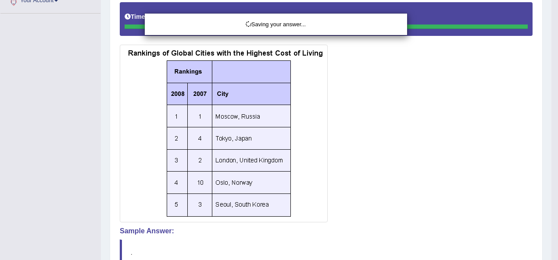
click at [551, 148] on div "Saving your answer..." at bounding box center [279, 130] width 558 height 260
drag, startPoint x: 553, startPoint y: 148, endPoint x: 549, endPoint y: 109, distance: 39.2
click at [549, 109] on div "Saving your answer..." at bounding box center [279, 130] width 558 height 260
click at [551, 50] on div "Saving your answer..." at bounding box center [279, 130] width 558 height 260
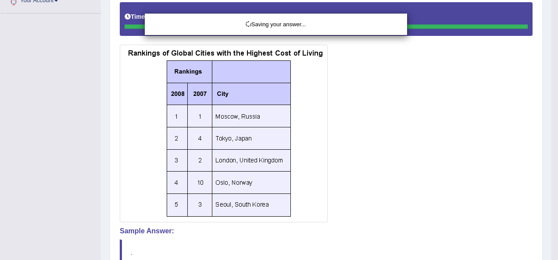
click at [551, 50] on div "Saving your answer..." at bounding box center [279, 130] width 558 height 260
click at [551, 40] on div "Saving your answer..." at bounding box center [279, 130] width 558 height 260
drag, startPoint x: 551, startPoint y: 40, endPoint x: 153, endPoint y: 52, distance: 398.3
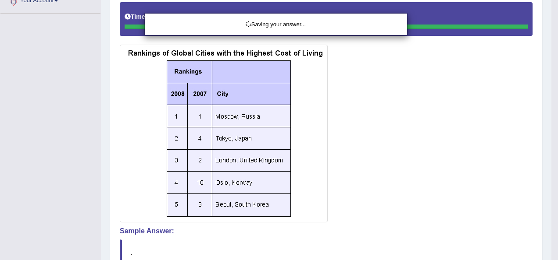
click at [153, 52] on div "Saving your answer..." at bounding box center [279, 130] width 558 height 260
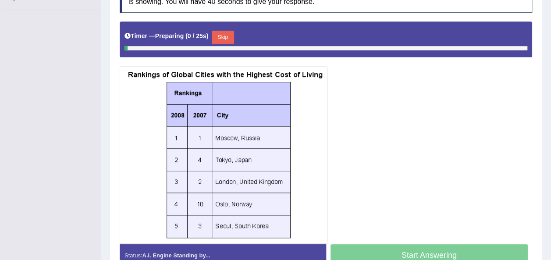
scroll to position [205, 0]
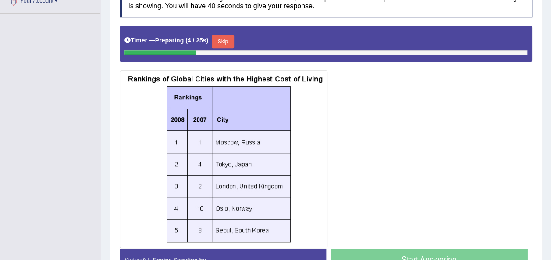
click at [221, 36] on button "Skip" at bounding box center [223, 41] width 22 height 13
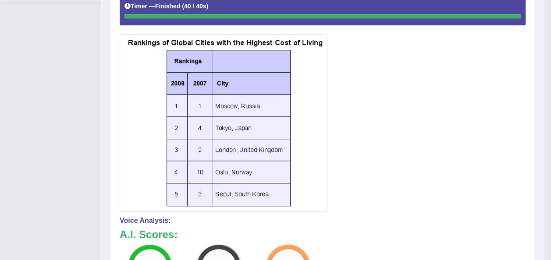
scroll to position [180, 0]
